Goal: Information Seeking & Learning: Learn about a topic

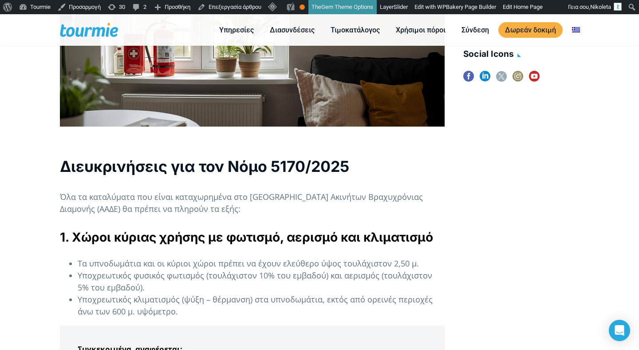
scroll to position [610, 0]
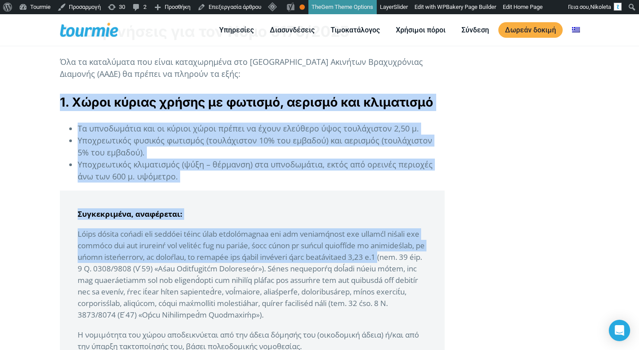
drag, startPoint x: 62, startPoint y: 100, endPoint x: 154, endPoint y: 274, distance: 197.0
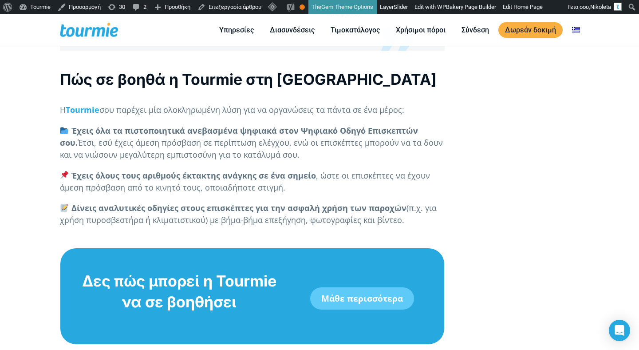
scroll to position [2456, 0]
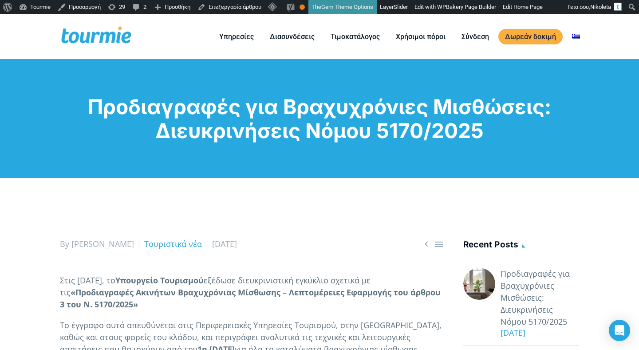
drag, startPoint x: 61, startPoint y: 245, endPoint x: 88, endPoint y: 261, distance: 31.4
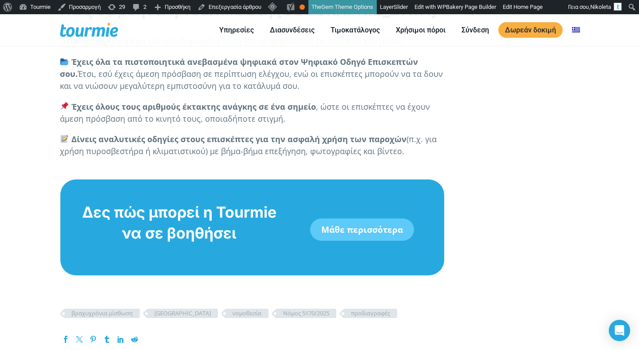
scroll to position [2698, 0]
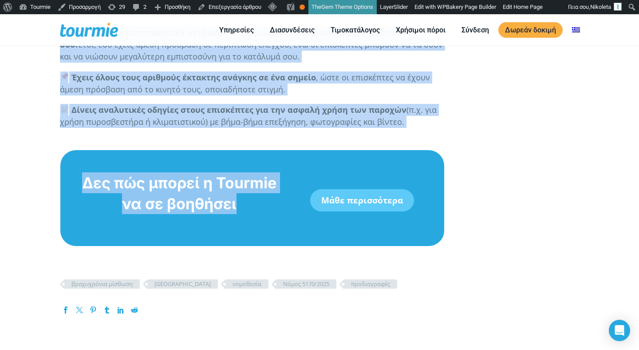
copy div "By Nikoleta Τουριστικά νέα 24 Σεπτεμβρίου 2025"
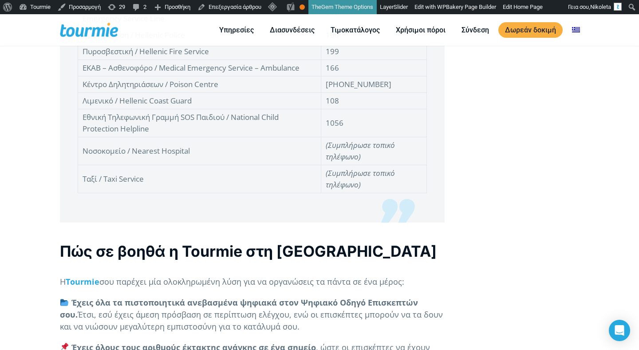
scroll to position [2622, 0]
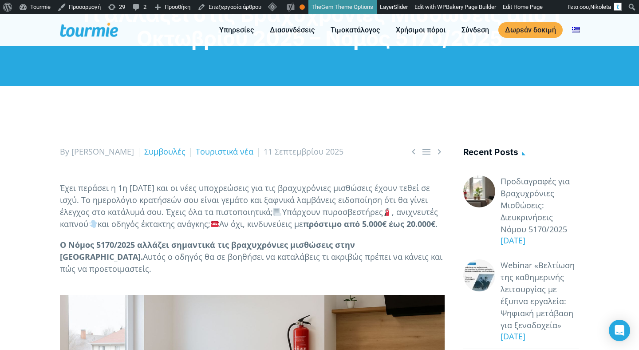
scroll to position [113, 0]
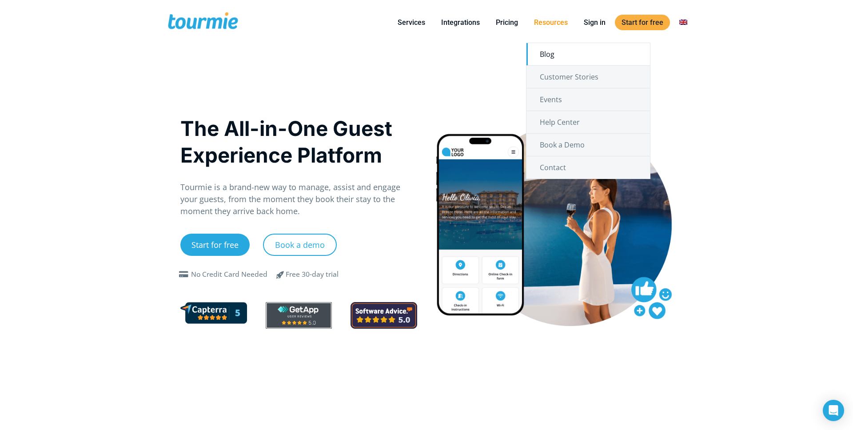
click at [546, 51] on link "Blog" at bounding box center [587, 54] width 123 height 22
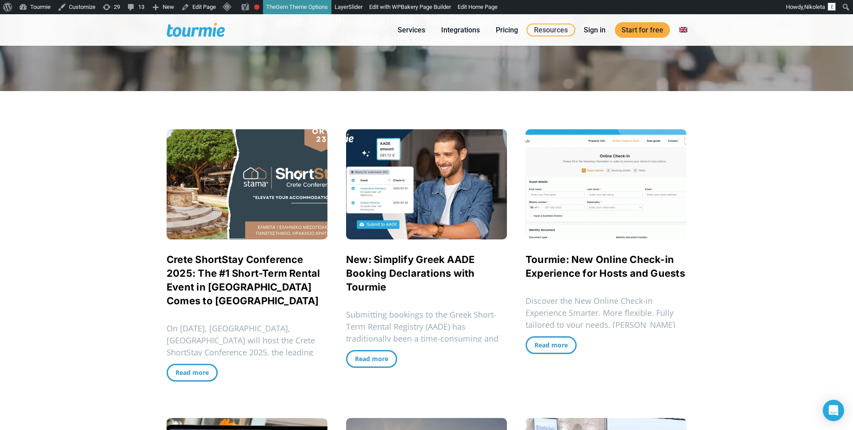
scroll to position [140, 0]
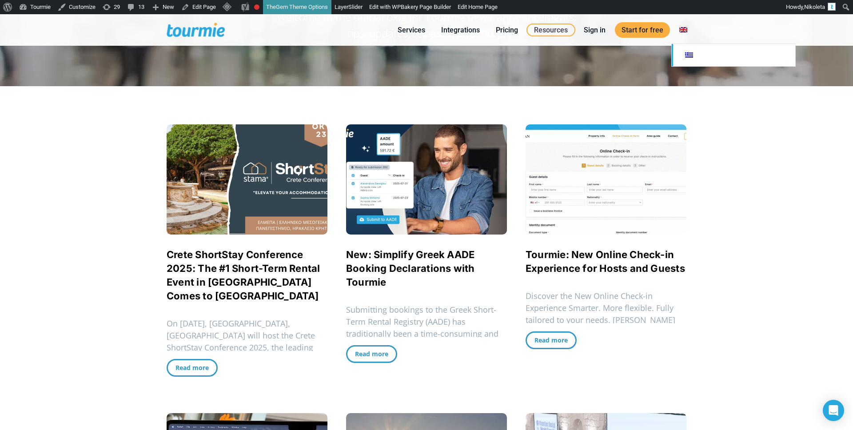
click at [686, 59] on link at bounding box center [732, 55] width 123 height 22
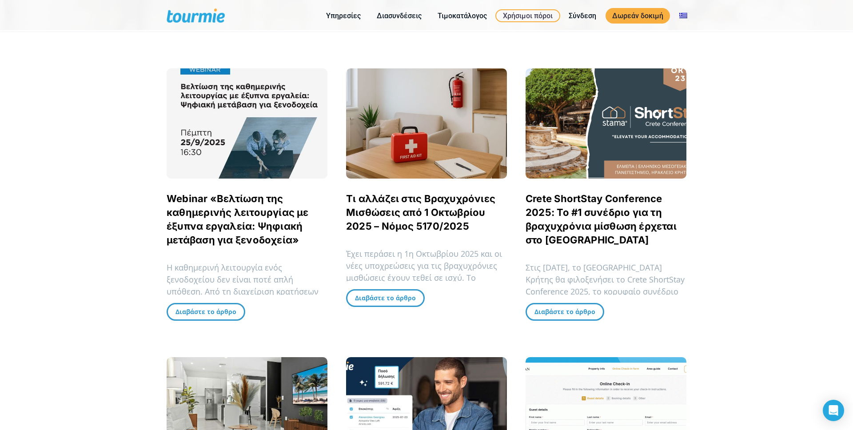
scroll to position [181, 0]
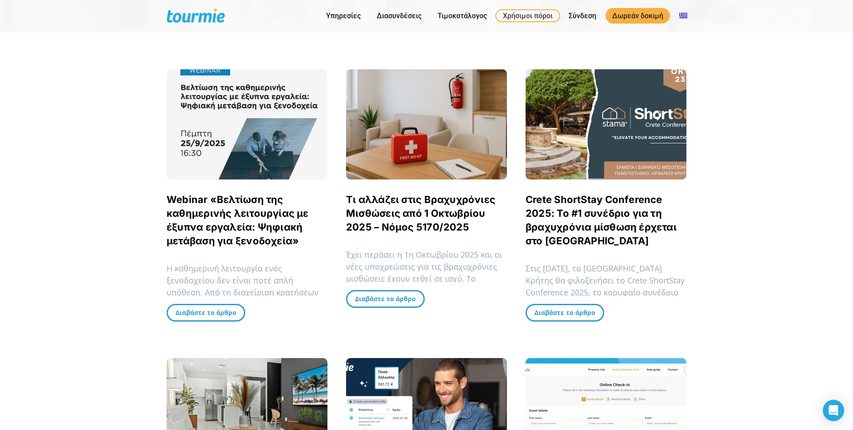
click at [125, 234] on div "The Tourmie Blog Ανακαλύψτε τα πιο πρόσφατα άρθρα της Tourmie για νέα και ανακο…" at bounding box center [426, 396] width 853 height 1155
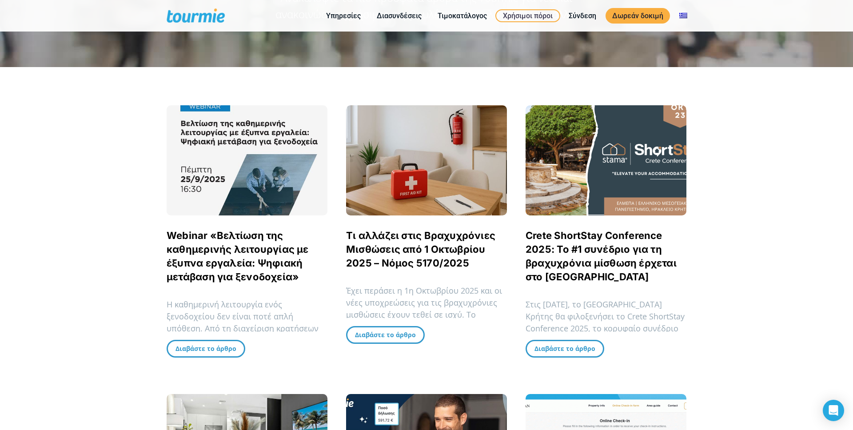
scroll to position [143, 0]
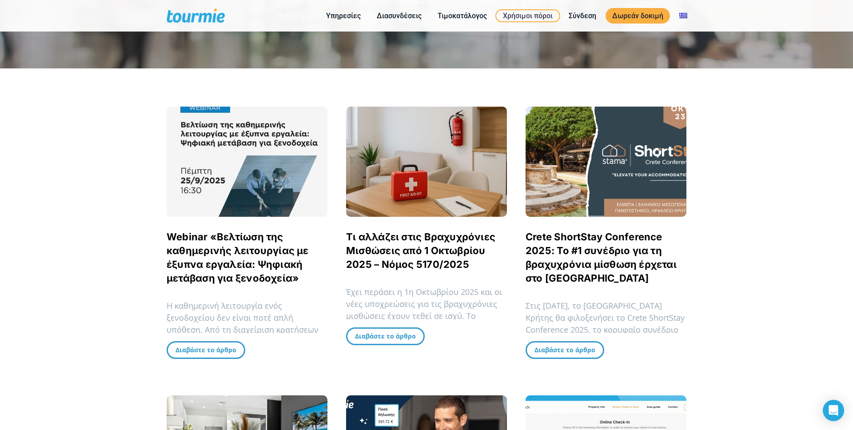
click at [119, 198] on div "The Tourmie Blog Ανακαλύψτε τα πιο πρόσφατα άρθρα της Tourmie για νέα και ανακο…" at bounding box center [426, 434] width 853 height 1155
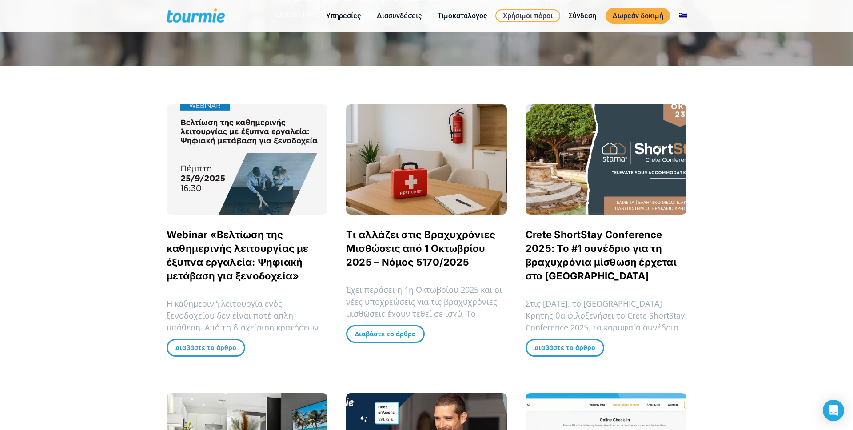
click at [122, 173] on div "The Tourmie Blog Ανακαλύψτε τα πιο πρόσφατα άρθρα της Tourmie για νέα και ανακο…" at bounding box center [426, 431] width 853 height 1155
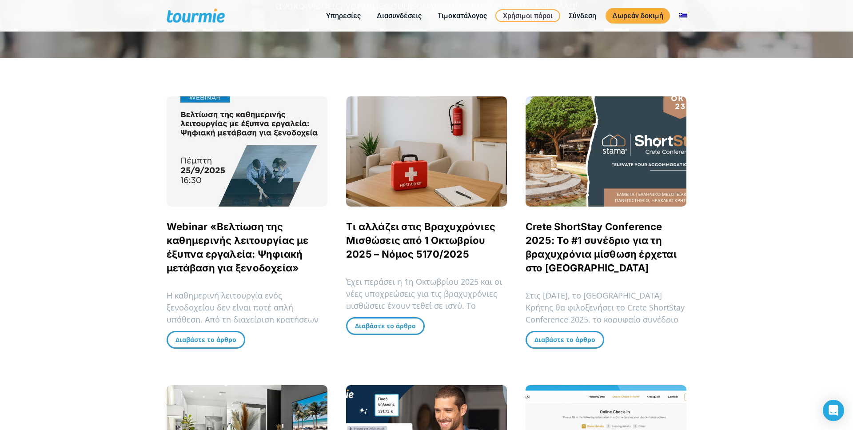
scroll to position [126, 0]
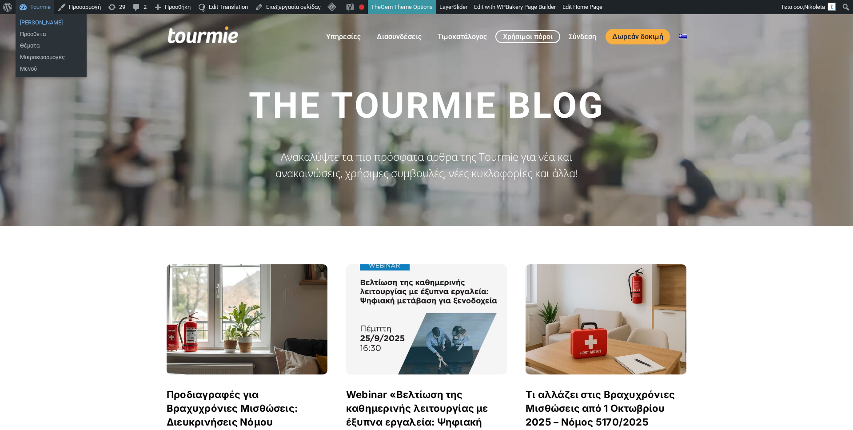
click at [40, 23] on link "Πίνακας Ελέγχου" at bounding box center [51, 23] width 71 height 12
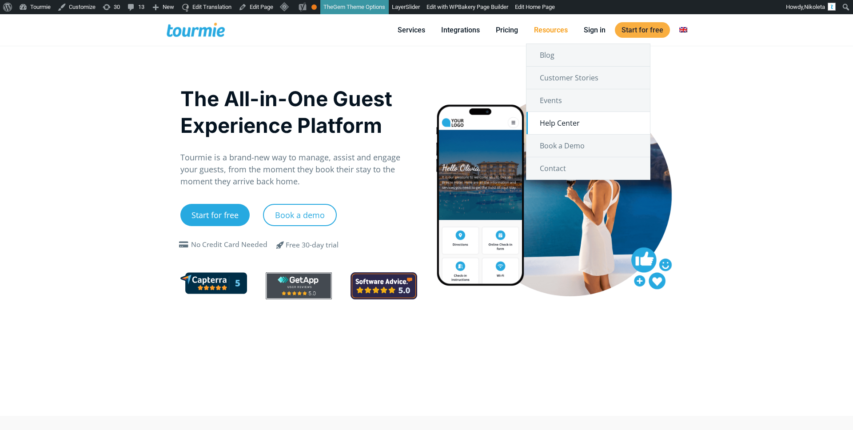
click at [563, 123] on link "Help Center" at bounding box center [587, 123] width 123 height 22
click at [563, 120] on link "Help Center" at bounding box center [587, 123] width 123 height 22
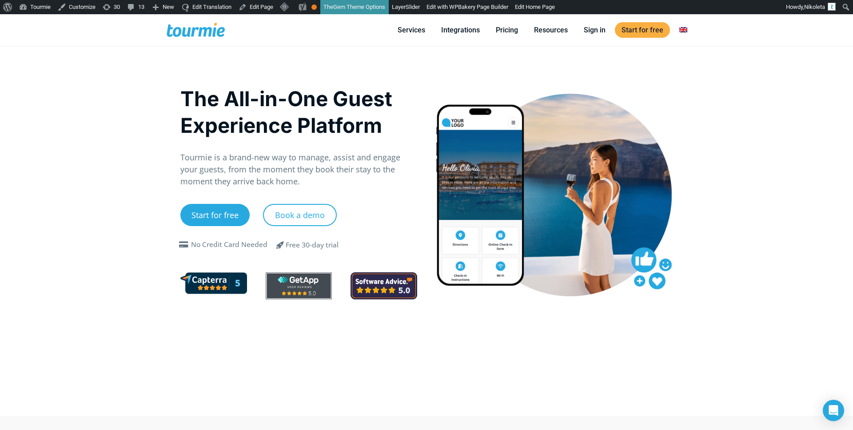
click at [381, 226] on div "Start for free Book a demo" at bounding box center [298, 222] width 237 height 36
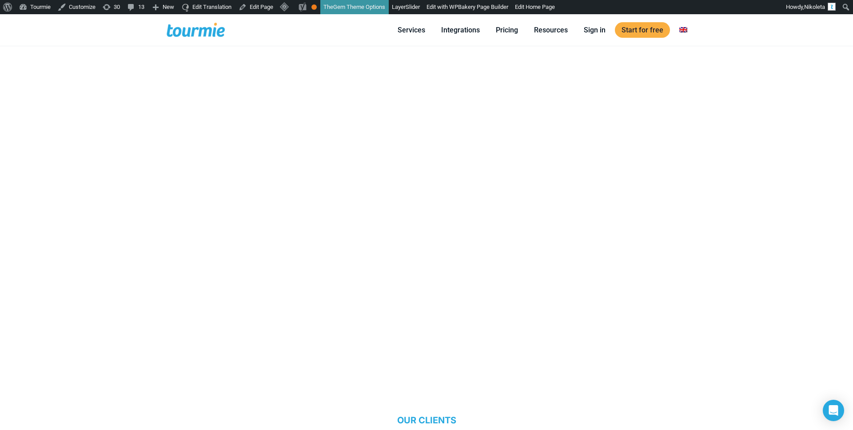
scroll to position [580, 0]
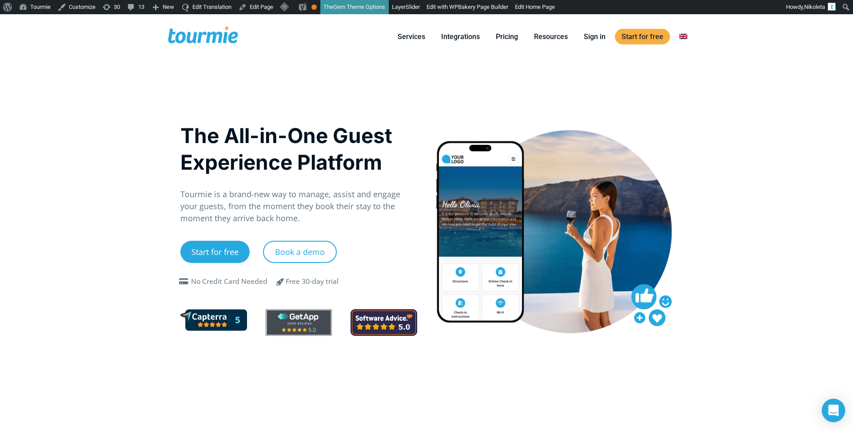
click at [830, 409] on icon "Open Intercom Messenger" at bounding box center [833, 410] width 10 height 12
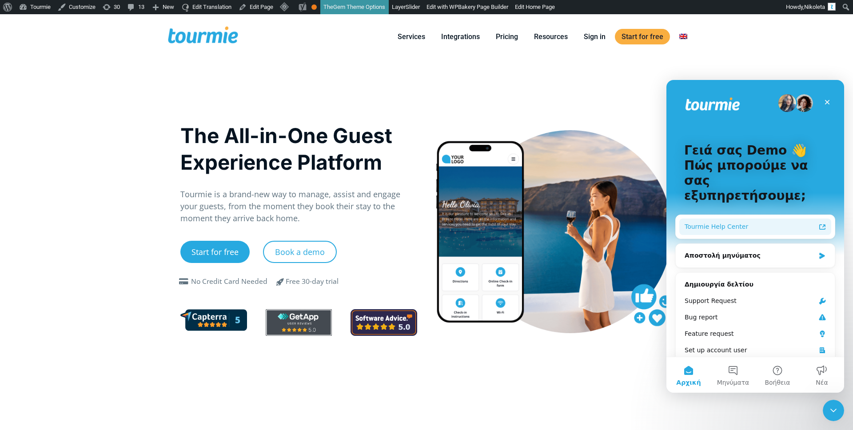
click at [744, 222] on div "Tourmie Help Center" at bounding box center [749, 226] width 131 height 9
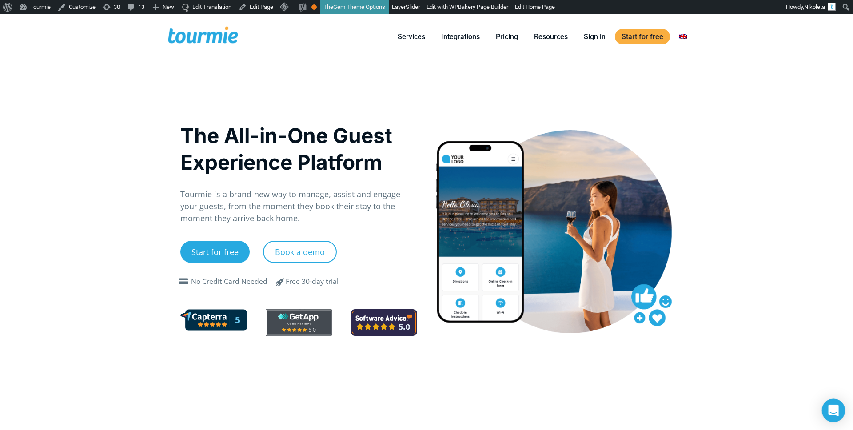
click at [833, 413] on icon "Open Intercom Messenger" at bounding box center [833, 410] width 10 height 12
click at [837, 412] on icon "Open Intercom Messenger" at bounding box center [833, 410] width 12 height 12
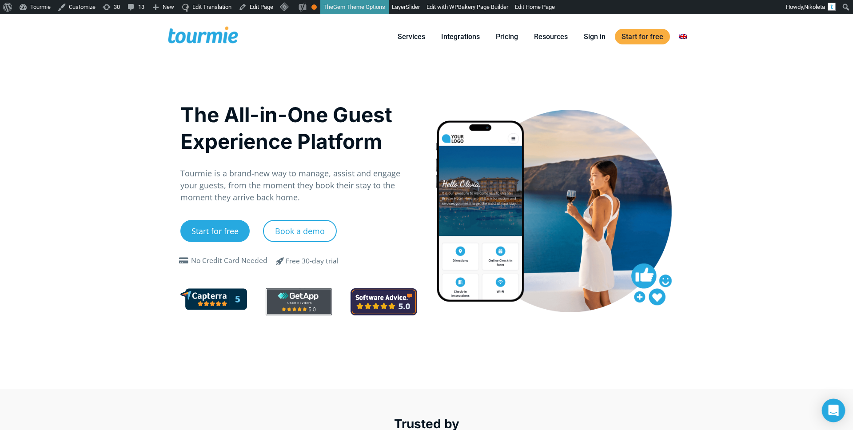
click at [835, 415] on div "Open Intercom Messenger" at bounding box center [833, 411] width 24 height 24
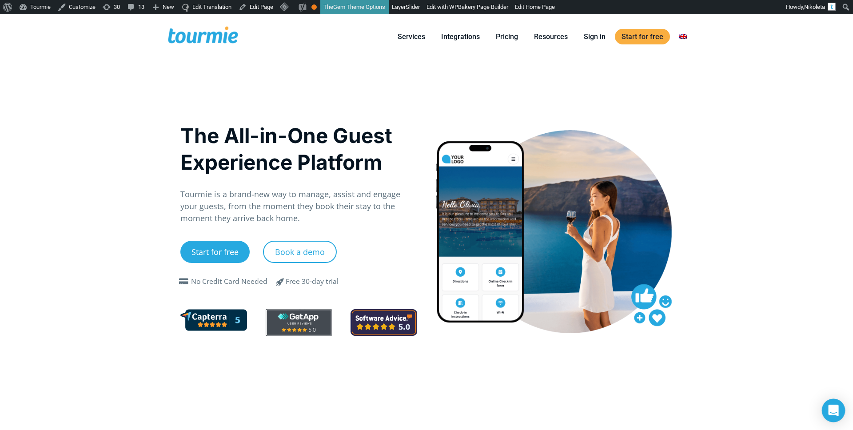
click at [829, 413] on icon "Open Intercom Messenger" at bounding box center [833, 410] width 10 height 12
click at [831, 408] on icon "Open Intercom Messenger" at bounding box center [833, 410] width 10 height 12
click at [829, 415] on icon "Open Intercom Messenger" at bounding box center [833, 410] width 12 height 12
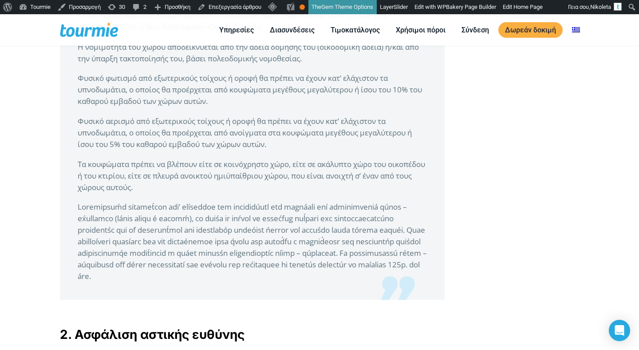
scroll to position [981, 0]
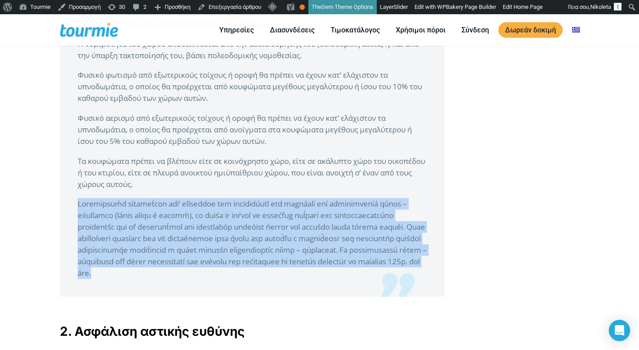
drag, startPoint x: 78, startPoint y: 215, endPoint x: 348, endPoint y: 286, distance: 279.4
click at [349, 279] on p at bounding box center [252, 238] width 349 height 81
copy p "Κλιματισμός απαιτείται κατ’ ελάχιστον στα υπνοδωμάτια του ακινήτου από κλ…"
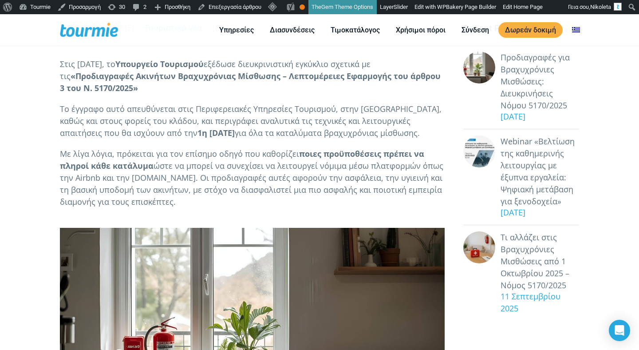
scroll to position [0, 0]
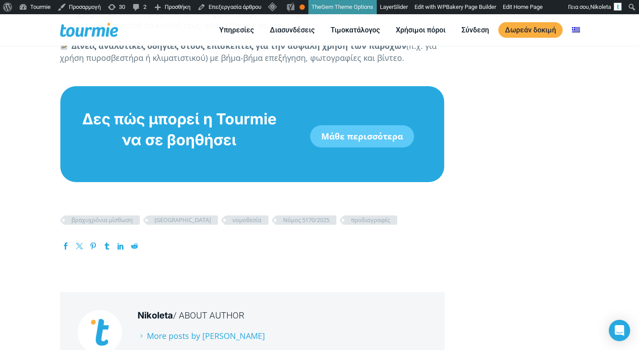
scroll to position [2584, 0]
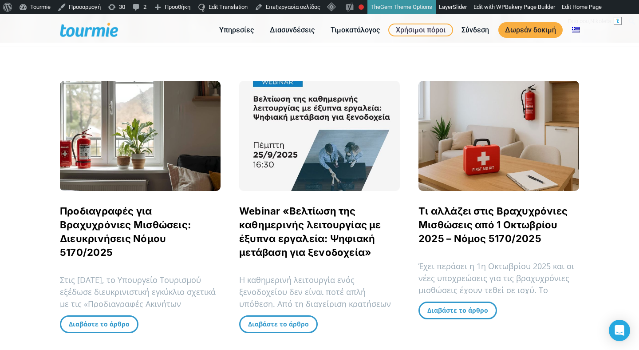
scroll to position [185, 0]
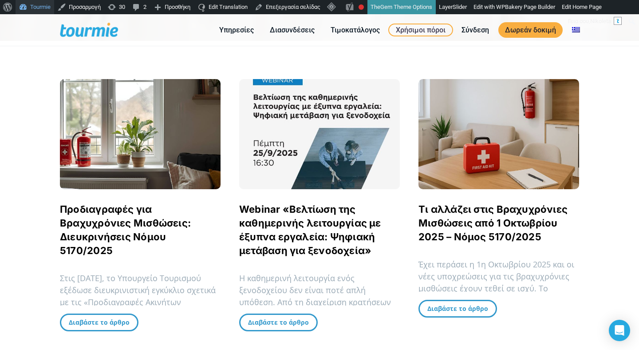
click at [36, 9] on link "Tourmie" at bounding box center [35, 7] width 39 height 14
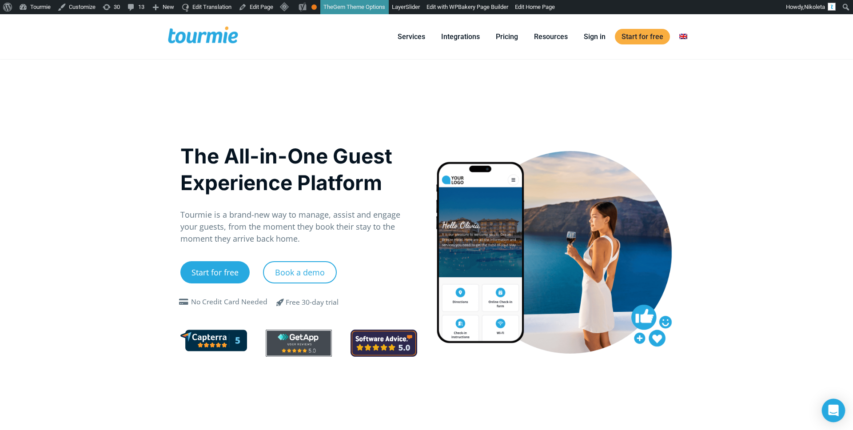
click at [836, 413] on icon "Open Intercom Messenger" at bounding box center [833, 410] width 10 height 12
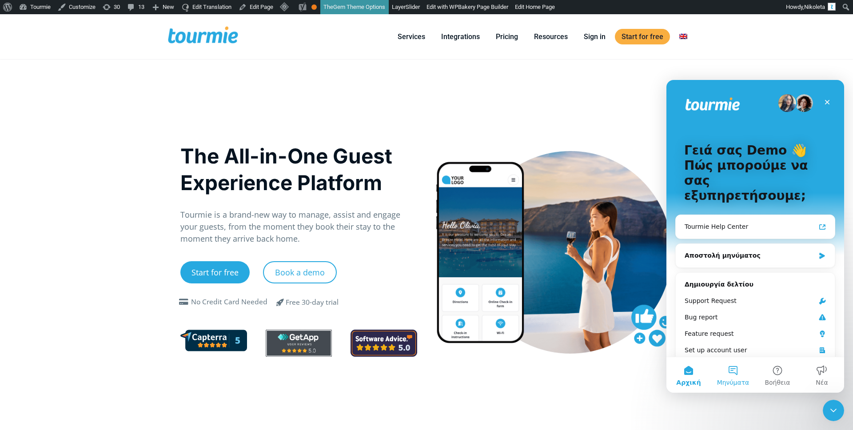
click at [733, 372] on button "Μηνύματα" at bounding box center [732, 375] width 44 height 36
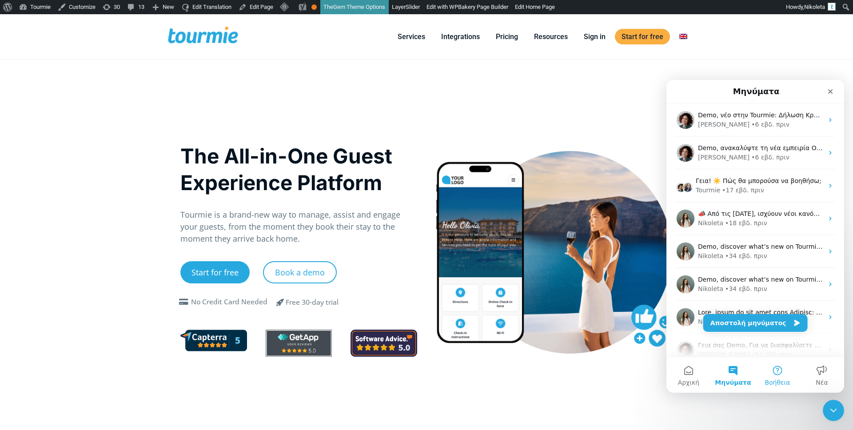
click at [775, 376] on button "Βοήθεια" at bounding box center [777, 375] width 44 height 36
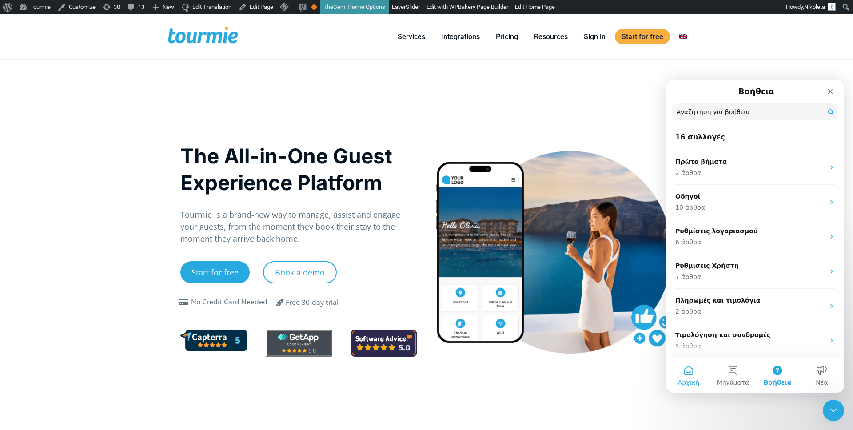
click at [703, 373] on button "Αρχική" at bounding box center [688, 375] width 44 height 36
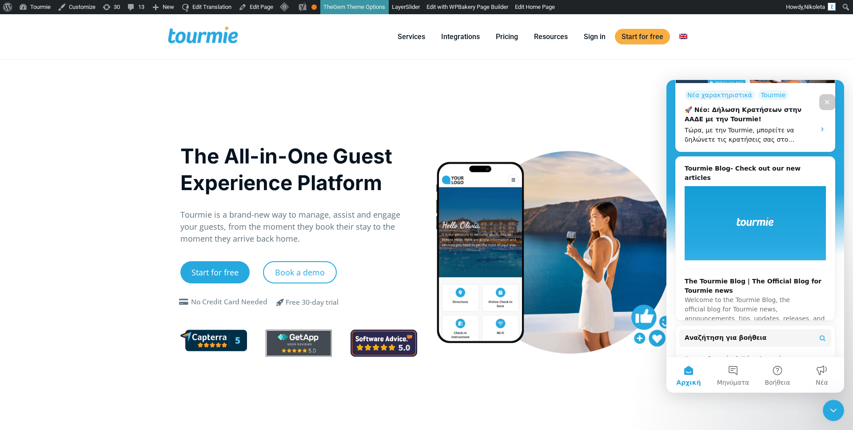
scroll to position [385, 0]
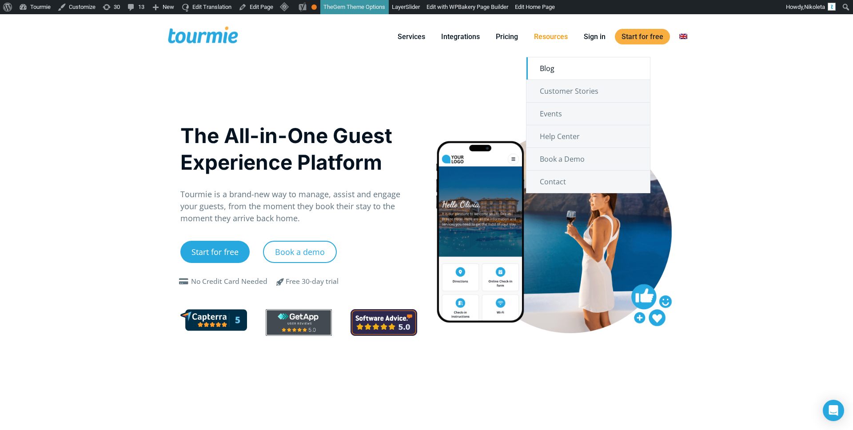
click at [554, 71] on link "Blog" at bounding box center [587, 68] width 123 height 22
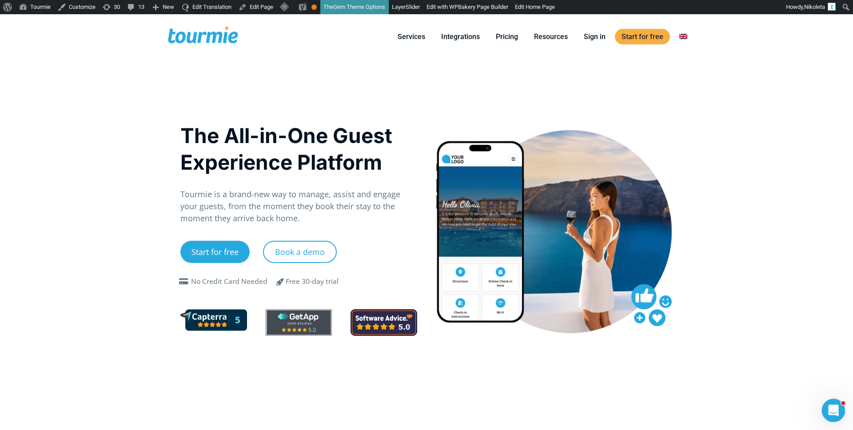
click at [837, 411] on div "Άνοιγμα Intercom Messenger" at bounding box center [831, 408] width 29 height 29
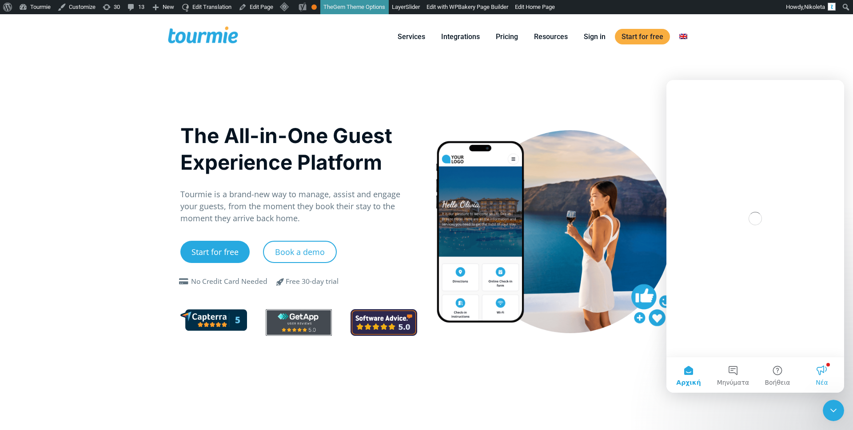
click at [827, 368] on button "Νέα" at bounding box center [821, 375] width 44 height 36
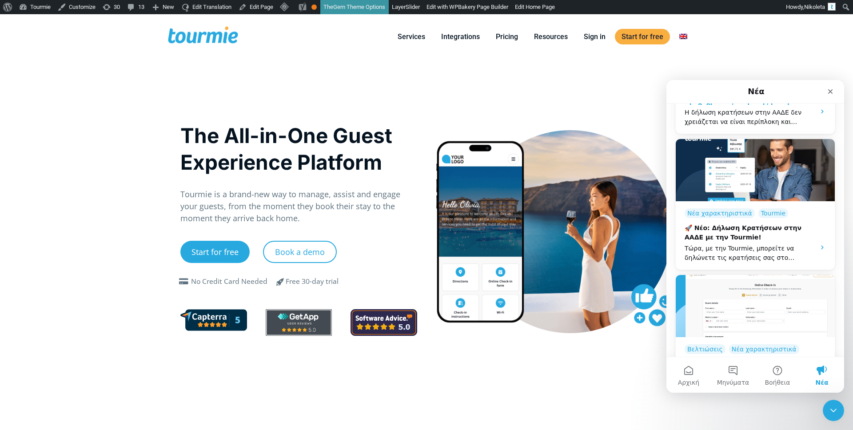
scroll to position [326, 0]
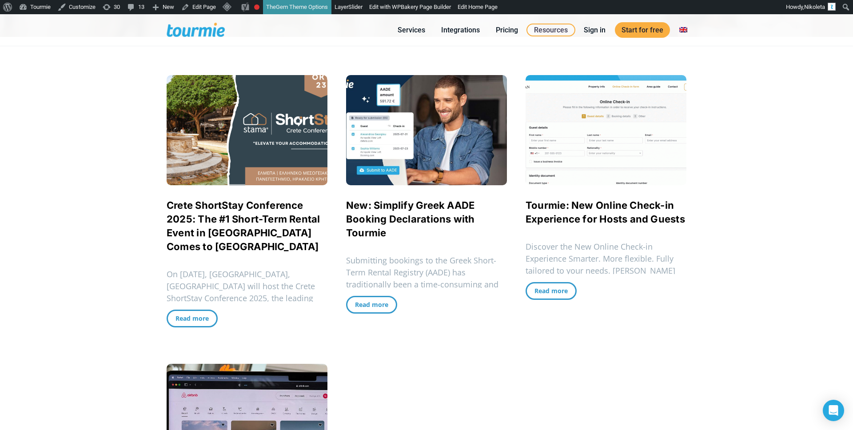
scroll to position [221, 0]
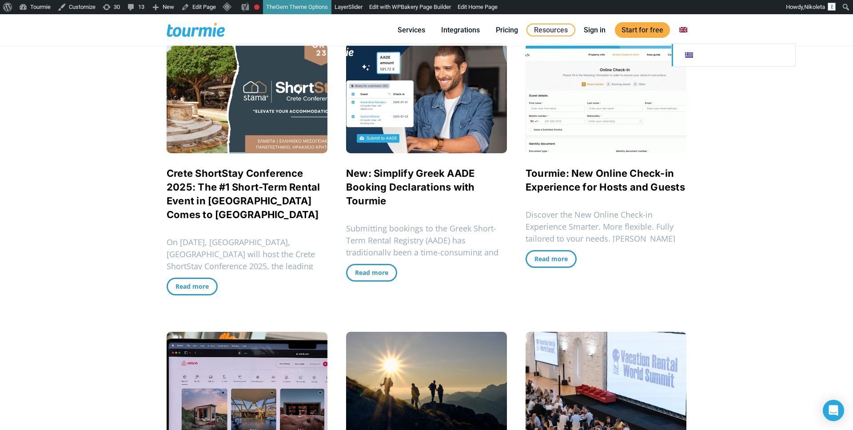
click at [684, 56] on link at bounding box center [732, 55] width 123 height 22
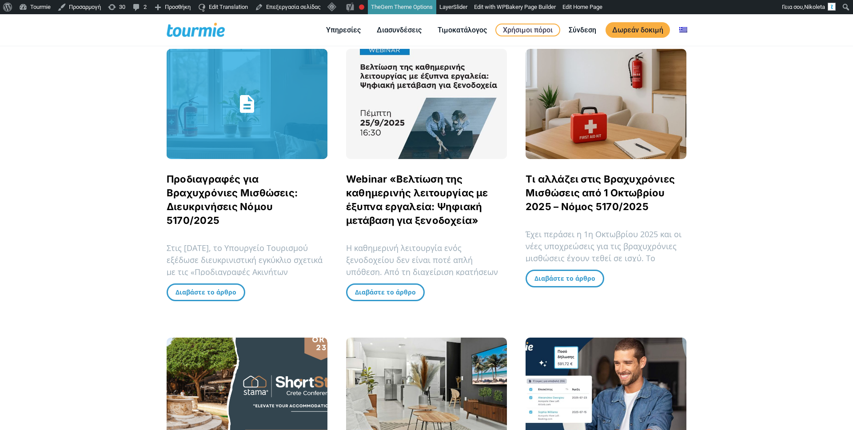
scroll to position [215, 0]
click at [225, 194] on link "Προδιαγραφές για Βραχυχρόνιες Μισθώσεις: Διευκρινήσεις Νόμου 5170/2025" at bounding box center [232, 199] width 131 height 53
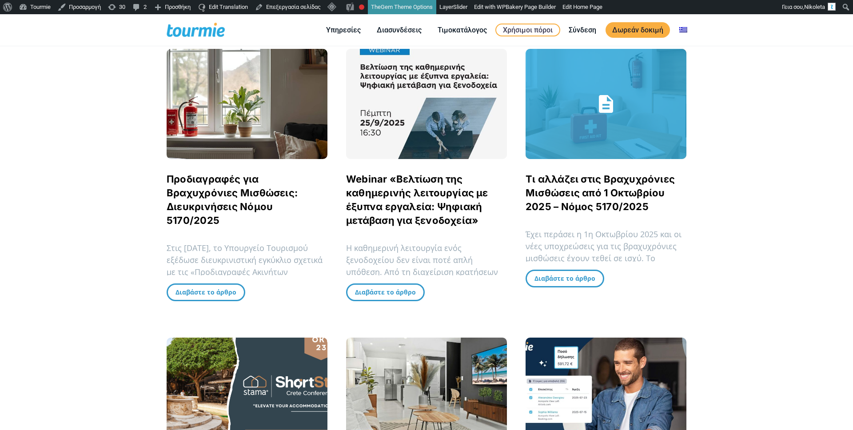
scroll to position [237, 0]
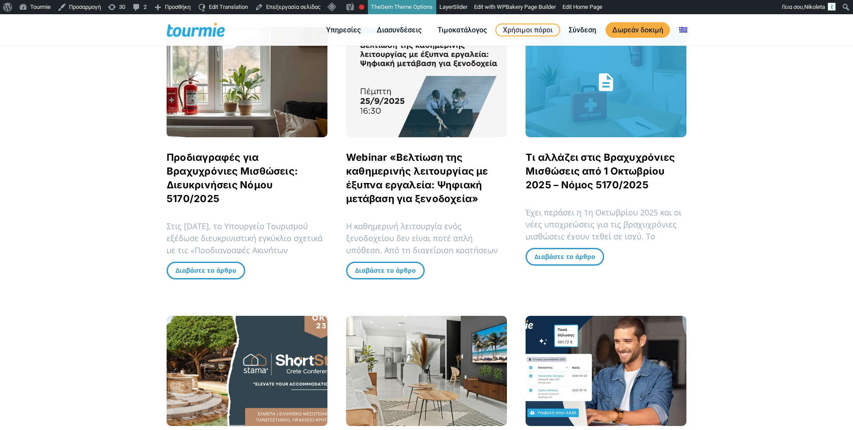
click at [559, 184] on link "Τι αλλάζει στις Βραχυχρόνιες Μισθώσεις από 1 Οκτωβρίου 2025 – Νόμος 5170/2025" at bounding box center [599, 170] width 149 height 39
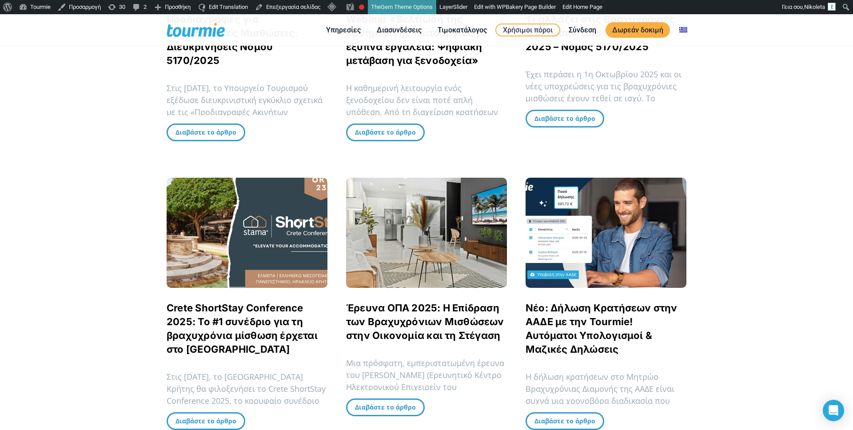
scroll to position [427, 0]
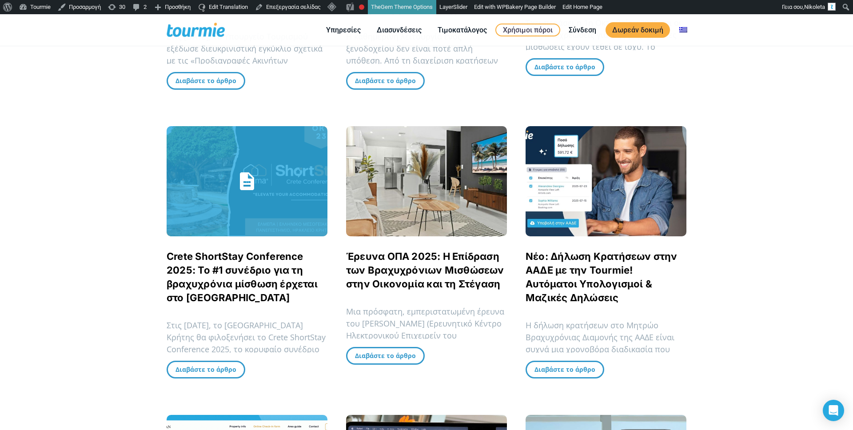
click at [252, 270] on link "Crete ShortStay Conference 2025: Το #1 συνέδριο για τη βραχυχρόνια μίσθωση έρχε…" at bounding box center [242, 276] width 151 height 53
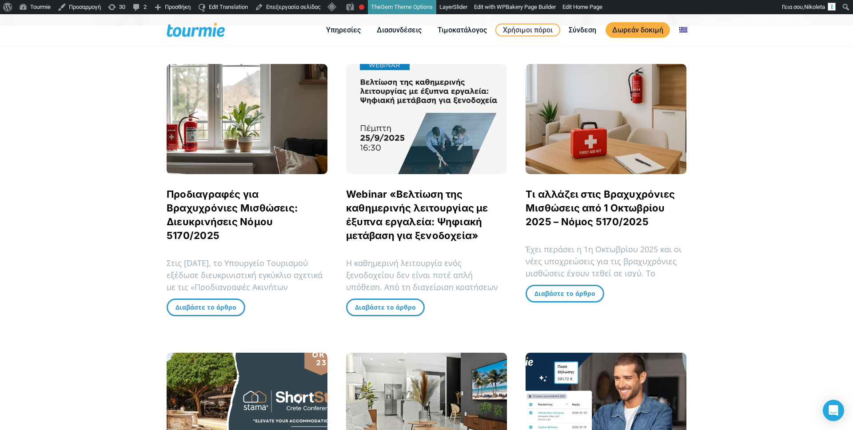
scroll to position [134, 0]
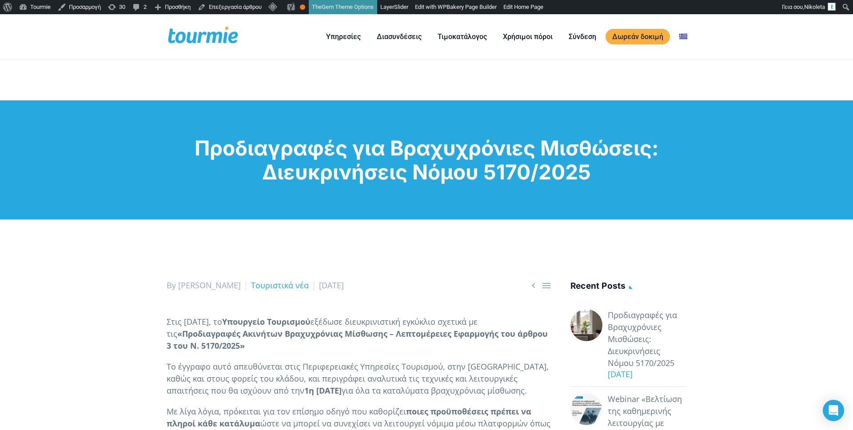
drag, startPoint x: 601, startPoint y: 176, endPoint x: 166, endPoint y: 153, distance: 436.2
click at [166, 153] on div "Προδιαγραφές για Βραχυχρόνιες Μισθώσεις: Διευκρινήσεις Νόμου 5170/2025" at bounding box center [426, 160] width 538 height 48
copy h1 "Προδιαγραφές για Βραχυχρόνιες Μισθώσεις: Διευκρινήσεις Νόμου 5170/2025"
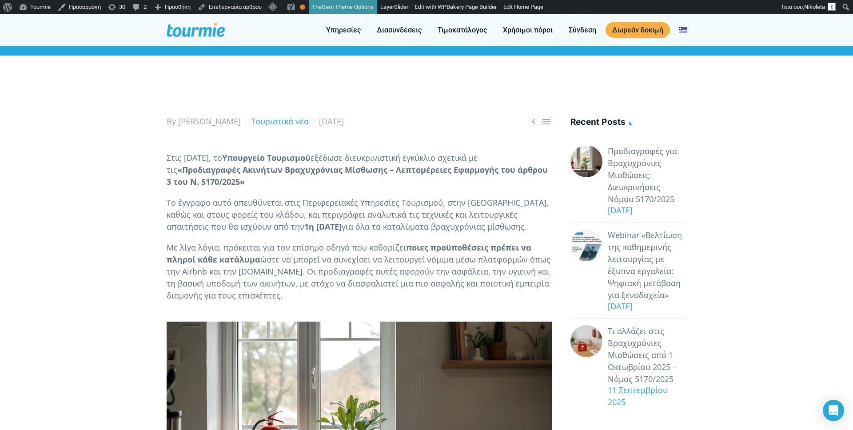
scroll to position [168, 0]
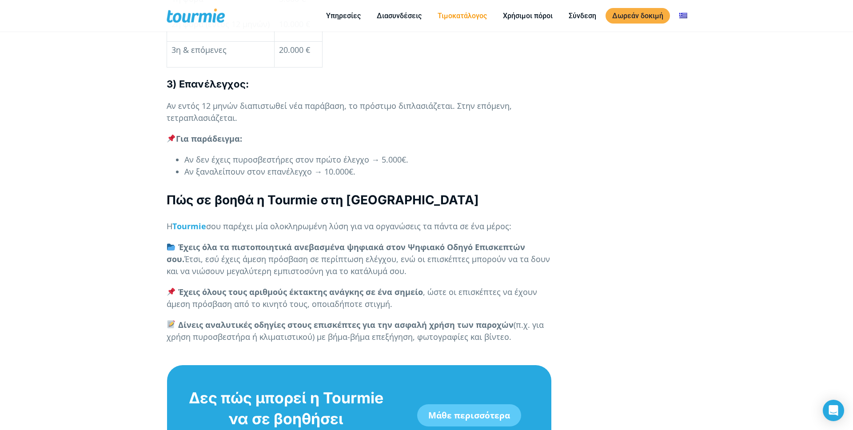
scroll to position [3342, 0]
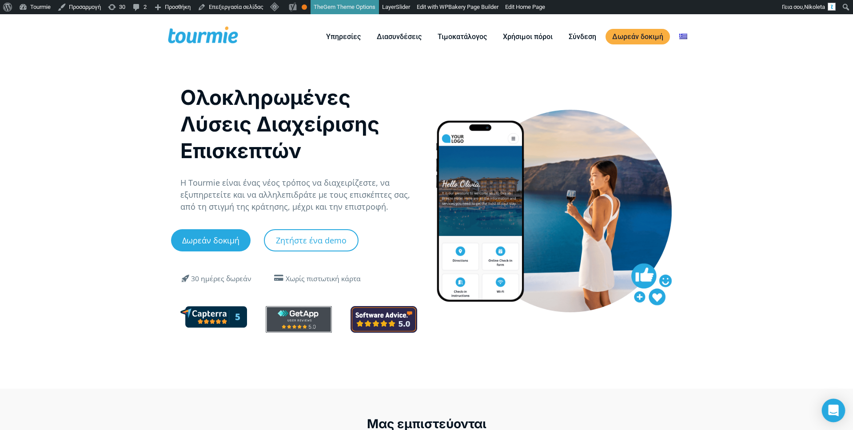
click at [834, 410] on icon "Open Intercom Messenger" at bounding box center [833, 410] width 10 height 12
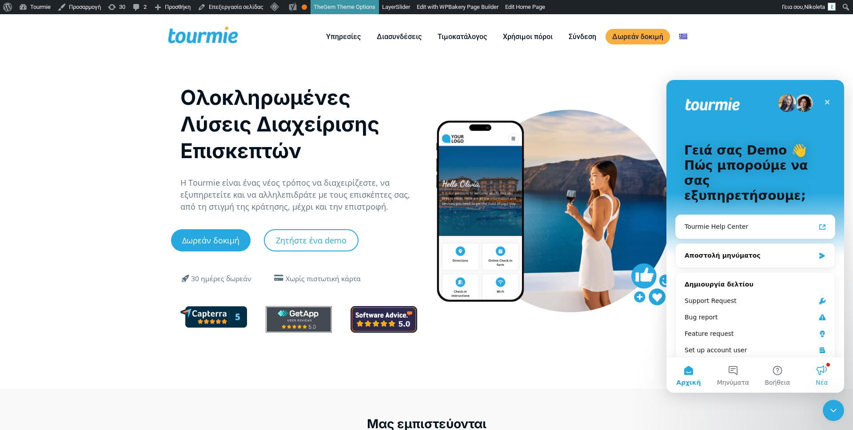
click at [824, 379] on span "Νέα" at bounding box center [821, 382] width 12 height 6
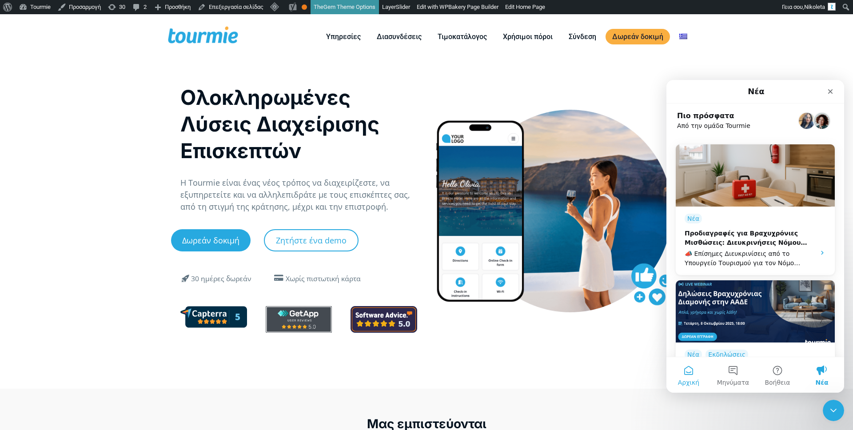
click at [690, 372] on button "Αρχική" at bounding box center [688, 375] width 44 height 36
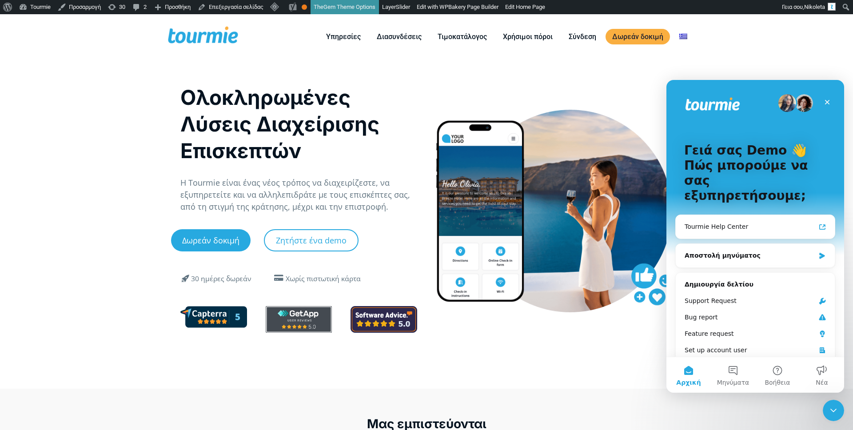
click at [626, 365] on div "Ολοκληρωμένες Λύσεις Διαχείρισης Επισκεπτών Η Tourmie είναι ένας νέος τρόπος να…" at bounding box center [426, 223] width 511 height 329
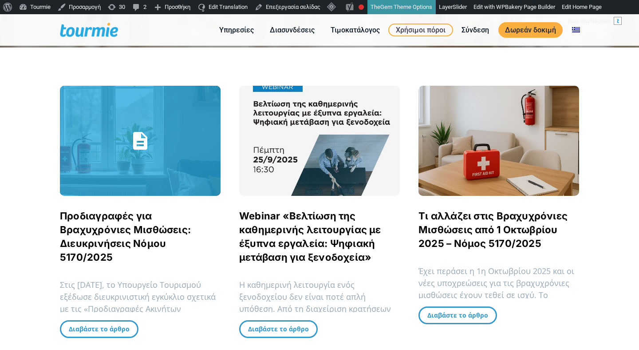
scroll to position [178, 0]
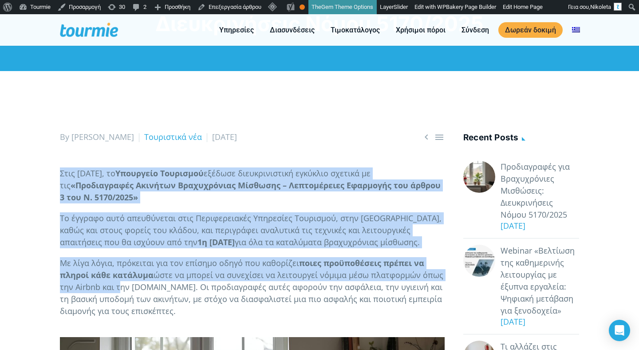
drag, startPoint x: 61, startPoint y: 172, endPoint x: 118, endPoint y: 288, distance: 129.1
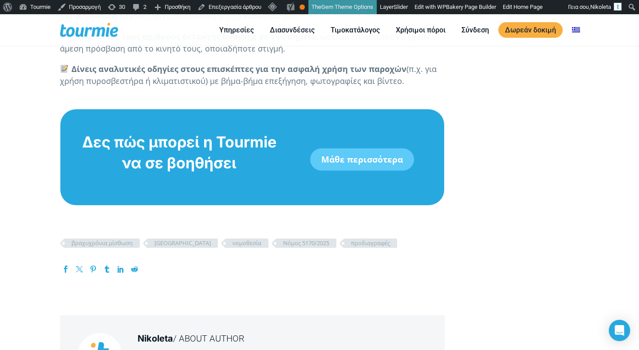
scroll to position [2640, 0]
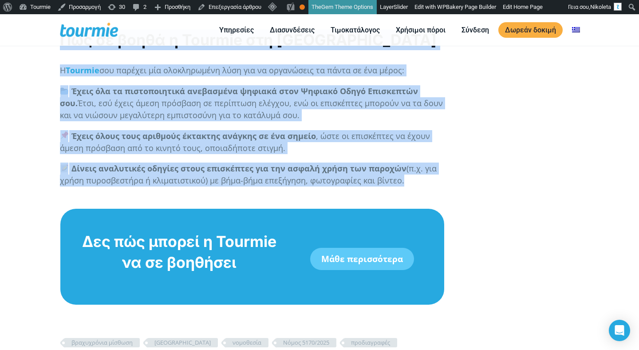
copy div "Lore 01 Ipsumdolors 1670, am Consectet Adipiscin elitsed doeiusmodtempo incidid…"
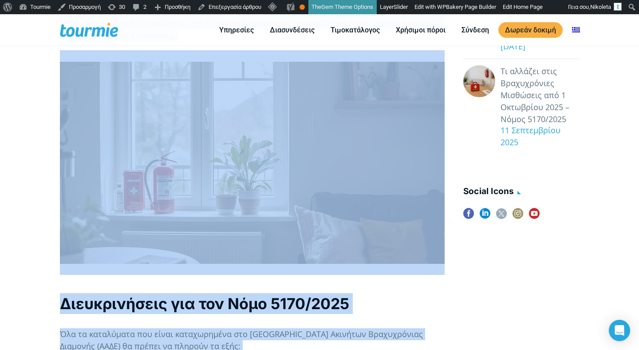
scroll to position [0, 0]
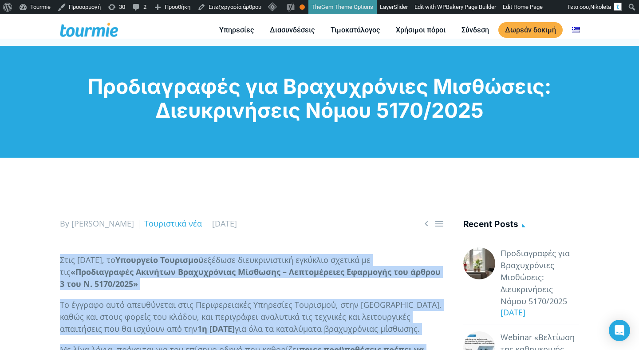
click at [282, 265] on p "Στις [DATE], το Υπουργείο Τουρισμού εξέδωσε διευκρινιστική εγκύκλιο σχετικά με …" at bounding box center [252, 272] width 385 height 36
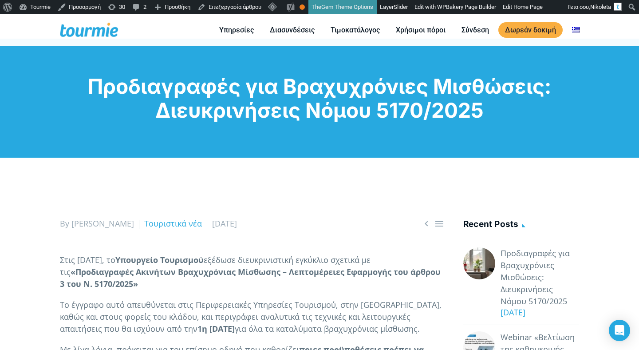
scroll to position [80, 0]
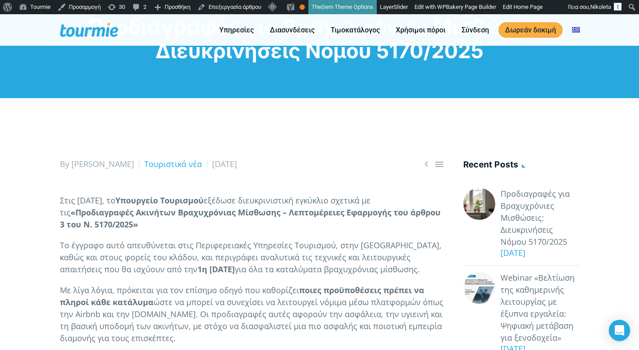
drag, startPoint x: 261, startPoint y: 199, endPoint x: 381, endPoint y: 203, distance: 119.5
click at [381, 203] on p "Στις [DATE], το Υπουργείο Τουρισμού εξέδωσε διευκρινιστική εγκύκλιο σχετικά με …" at bounding box center [252, 212] width 385 height 36
click at [384, 203] on p "Στις [DATE], το Υπουργείο Τουρισμού εξέδωσε διευκρινιστική εγκύκλιο σχετικά με …" at bounding box center [252, 212] width 385 height 36
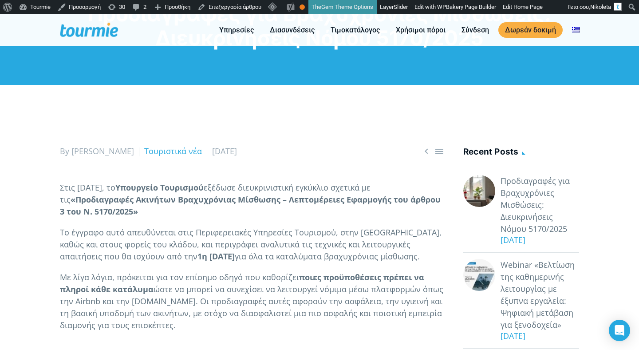
scroll to position [94, 0]
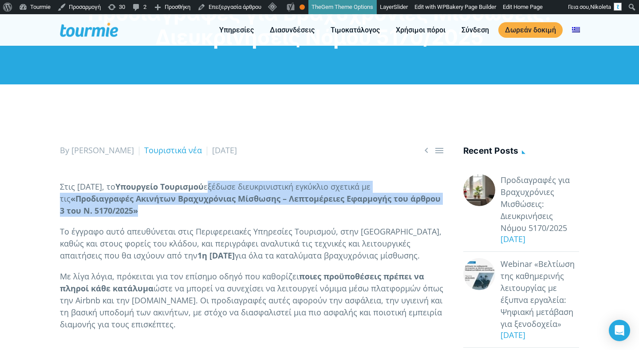
drag, startPoint x: 280, startPoint y: 210, endPoint x: 262, endPoint y: 188, distance: 28.8
click at [263, 188] on p "Στις [DATE], το Υπουργείο Τουρισμού εξέδωσε διευκρινιστική εγκύκλιο σχετικά με …" at bounding box center [252, 199] width 385 height 36
copy p "εξέδωσε διευκρινιστική εγκύκλιο σχετικά με τις «Προδιαγραφές Ακινήτων Βραχυχρόν…"
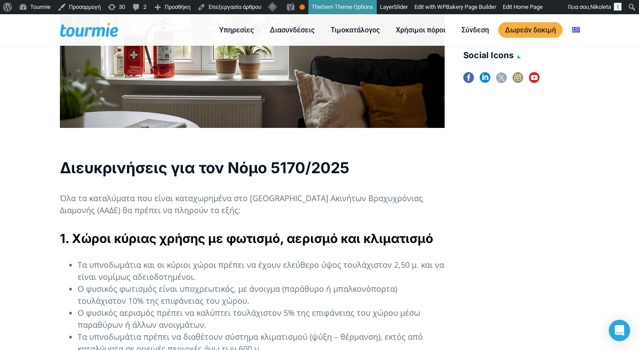
scroll to position [616, 0]
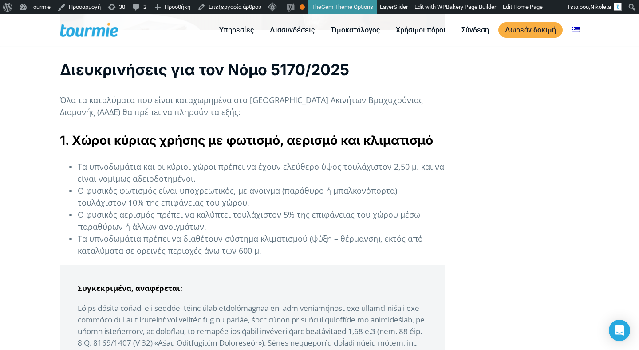
click at [208, 178] on li "Τα υπνοδωμάτια και οι κύριοι χώροι πρέπει να έχουν ελεύθερο ύψος τουλάχιστον 2,…" at bounding box center [261, 173] width 367 height 24
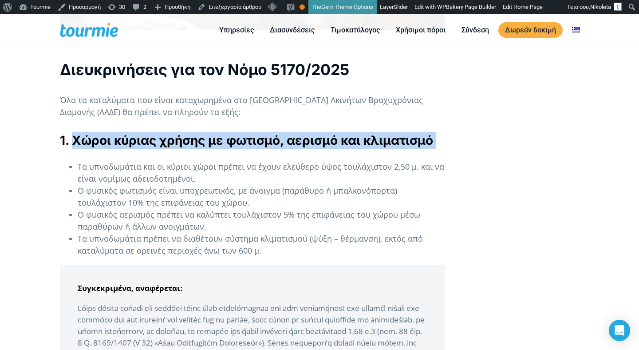
drag, startPoint x: 89, startPoint y: 153, endPoint x: 73, endPoint y: 146, distance: 17.3
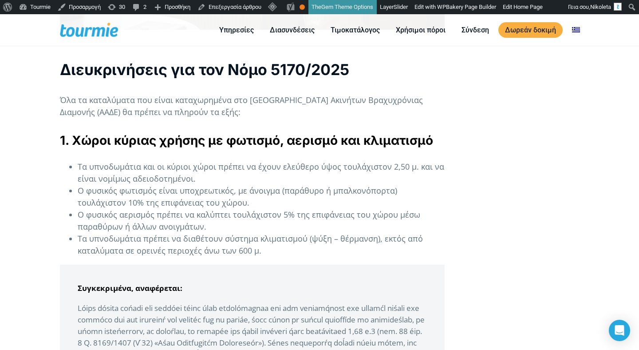
click at [77, 146] on strong "1. Χώροι κύριας χρήσης με φωτισμό, αερισμό και κλιματισμό" at bounding box center [246, 140] width 373 height 15
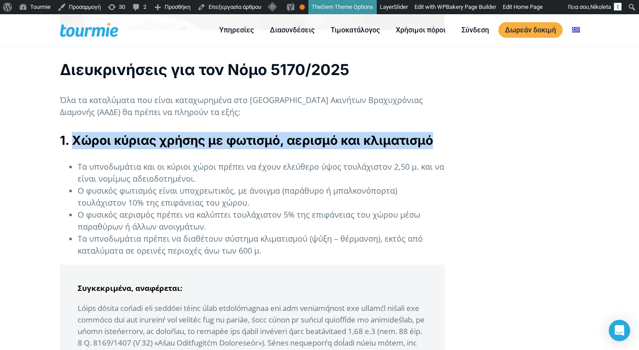
drag, startPoint x: 74, startPoint y: 144, endPoint x: 471, endPoint y: 144, distance: 396.9
copy strong "Χώροι κύριας χρήσης με φωτισμό, αερισμό και κλιματισμό"
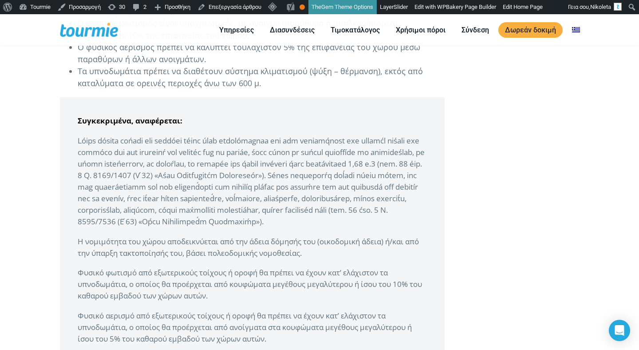
scroll to position [670, 0]
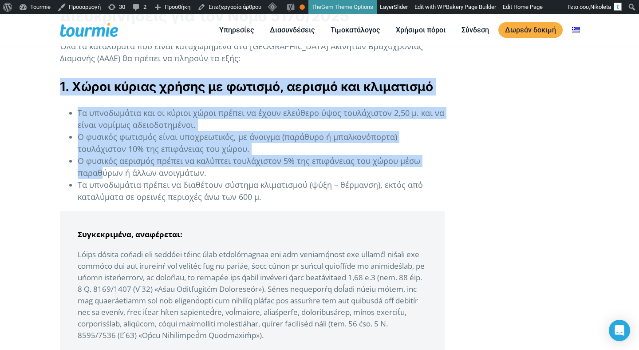
drag, startPoint x: 61, startPoint y: 87, endPoint x: 121, endPoint y: 236, distance: 161.2
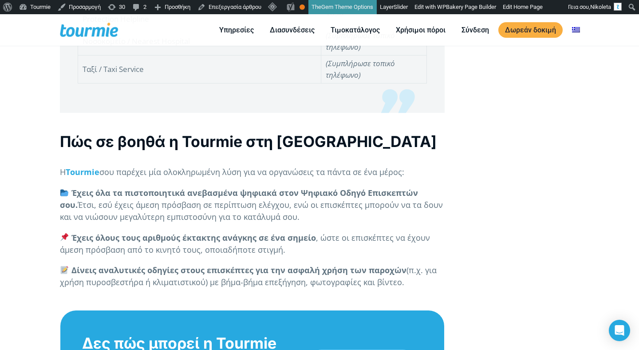
scroll to position [2466, 0]
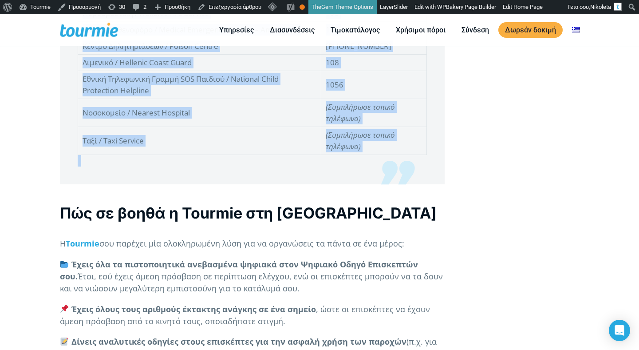
copy div "1. Χώροι κύριας χρήσης με φωτισμό, αερισμό και κλιματισμό Τα υπνοδωμάτια και οι…"
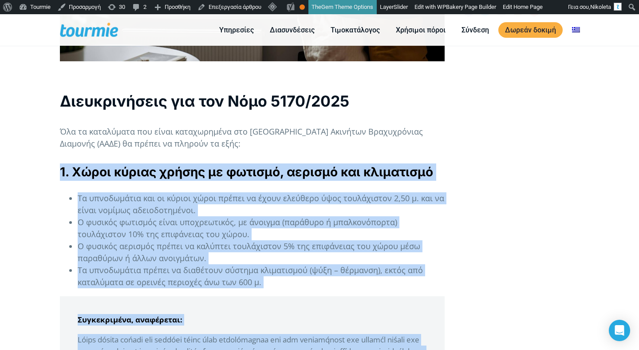
click at [245, 206] on li "Τα υπνοδωμάτια και οι κύριοι χώροι πρέπει να έχουν ελεύθερο ύψος τουλάχιστον 2,…" at bounding box center [261, 204] width 367 height 24
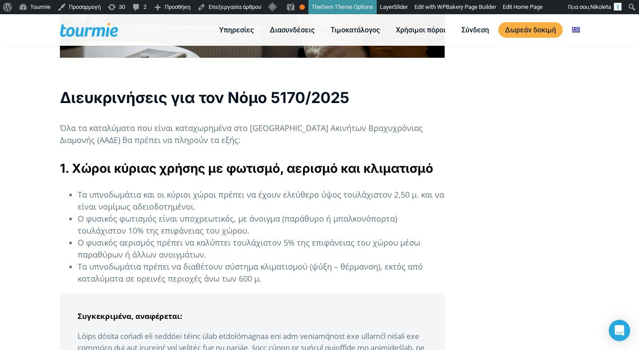
scroll to position [602, 0]
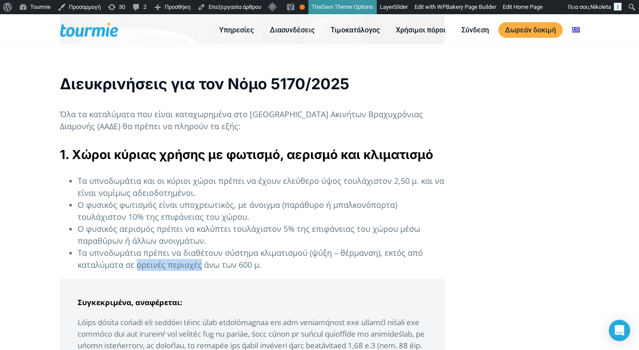
drag, startPoint x: 137, startPoint y: 266, endPoint x: 197, endPoint y: 264, distance: 60.0
click at [198, 265] on li "Τα υπνοδωμάτια πρέπει να διαθέτουν σύστημα κλιματισμού (ψύξη – θέρμανση), εκτός…" at bounding box center [261, 259] width 367 height 24
copy li "ορεινές περιοχές"
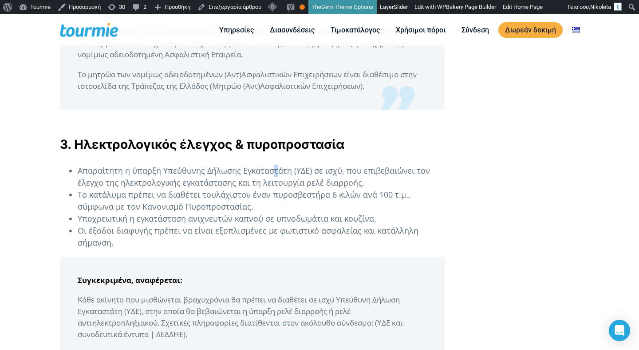
click at [274, 182] on li "Απαραίτητη η ύπαρξη Υπεύθυνης Δήλωσης Εγκαταστάτη (ΥΔΕ) σε ισχύ, που επιβεβαιών…" at bounding box center [261, 177] width 367 height 24
drag, startPoint x: 290, startPoint y: 183, endPoint x: 164, endPoint y: 184, distance: 126.5
click at [161, 184] on li "Απαραίτητη η ύπαρξη Υπεύθυνης Δήλωσης Εγκαταστάτη (ΥΔΕ) σε ισχύ, που επιβεβαιών…" at bounding box center [261, 177] width 367 height 24
copy li "Υπεύθυνης Δήλωσης Εγκαταστάτη"
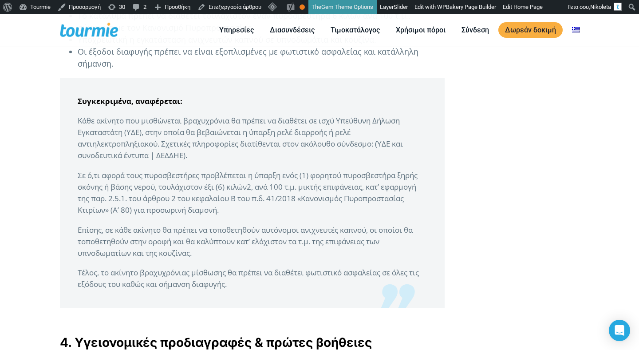
scroll to position [1568, 0]
click at [259, 181] on blockquote "Συγκεκριμένα, αναφέρεται: Κάθε ακίνητο που μισθώνεται βραχυχρόνια θα πρέπε…" at bounding box center [252, 193] width 385 height 230
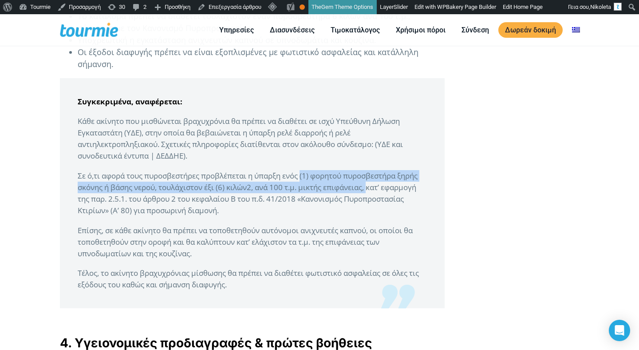
copy p "(1) φορητού πυροσβεστήρα ξηρής σκόνης ή βάσης νερού, τουλάχιστον έξι (…"
drag, startPoint x: 304, startPoint y: 189, endPoint x: 371, endPoint y: 200, distance: 68.0
click at [371, 200] on p "Σε ό,τι αφορά τους πυροσβεστήρες προβλέπεται η ύπαρξη ενός (1) φορητού π…" at bounding box center [252, 193] width 349 height 46
copy p "(1) φορητού πυροσβεστήρα ξηρής σκόνης ή βάσης νερού, τουλάχιστον έξι (…"
click at [410, 191] on p "Σε ό,τι αφορά τους πυροσβεστήρες προβλέπεται η ύπαρξη ενός (1) φορητού π…" at bounding box center [252, 193] width 349 height 46
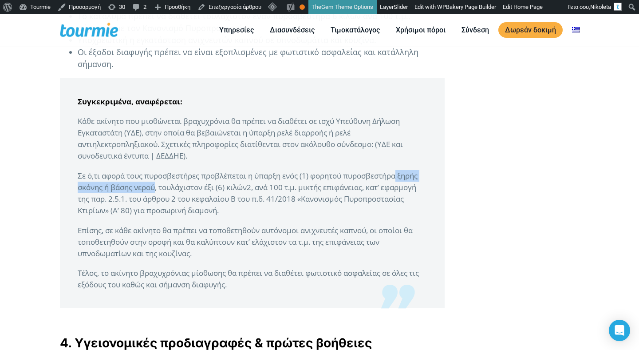
drag, startPoint x: 157, startPoint y: 200, endPoint x: 404, endPoint y: 188, distance: 246.7
click at [404, 188] on p "Σε ό,τι αφορά τους πυροσβεστήρες προβλέπεται η ύπαρξη ενός (1) φορητού π…" at bounding box center [252, 193] width 349 height 46
copy p "ξηρής σκόνης ή βάσης νερού"
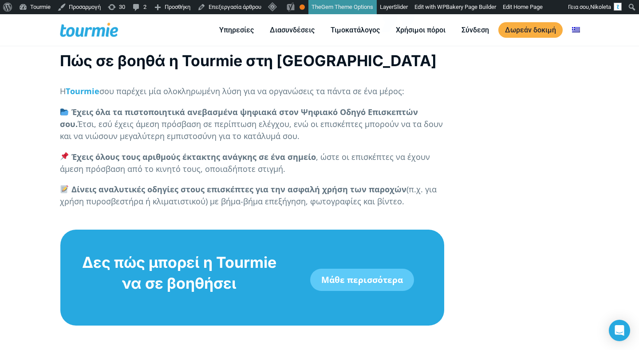
scroll to position [2593, 0]
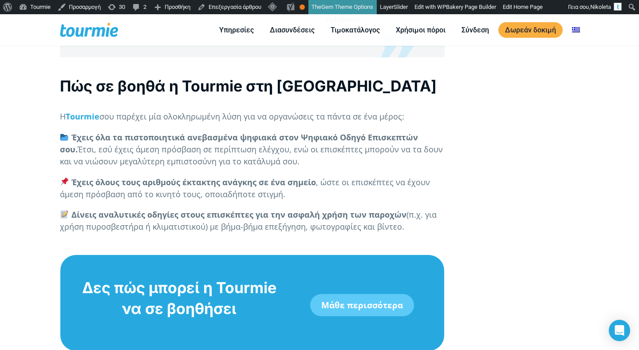
click at [260, 232] on p "Δίνεις αναλυτικές οδηγίες στους επισκέπτες για την ασφαλή χρήση των παροχών (π.…" at bounding box center [252, 221] width 385 height 24
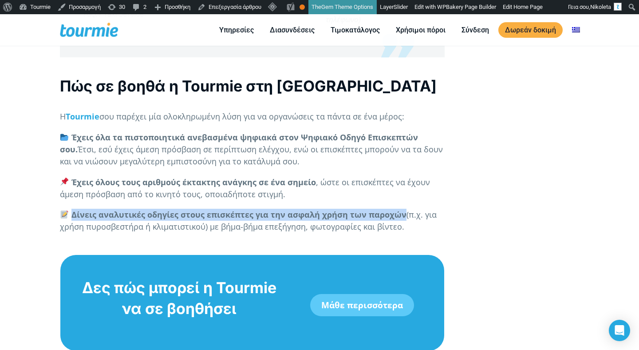
drag, startPoint x: 402, startPoint y: 229, endPoint x: 71, endPoint y: 225, distance: 331.3
click at [71, 220] on strong "Δίνεις αναλυτικές οδηγίες στους επισκέπτες για την ασφαλή χρήση των παροχών" at bounding box center [238, 214] width 335 height 11
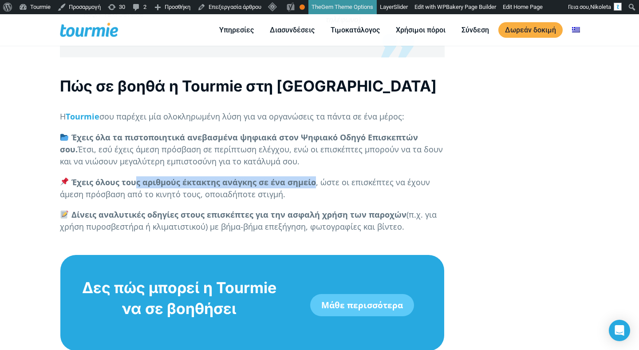
drag, startPoint x: 311, startPoint y: 194, endPoint x: 136, endPoint y: 193, distance: 175.4
click at [136, 187] on strong "Έχεις όλους τους αριθμούς έκτακτης ανάγκης σε ένα σημείο" at bounding box center [193, 182] width 245 height 11
copy strong "ς αριθμούς έκτακτης ανάγκης σε ένα σημείο"
